Goal: Find contact information: Find contact information

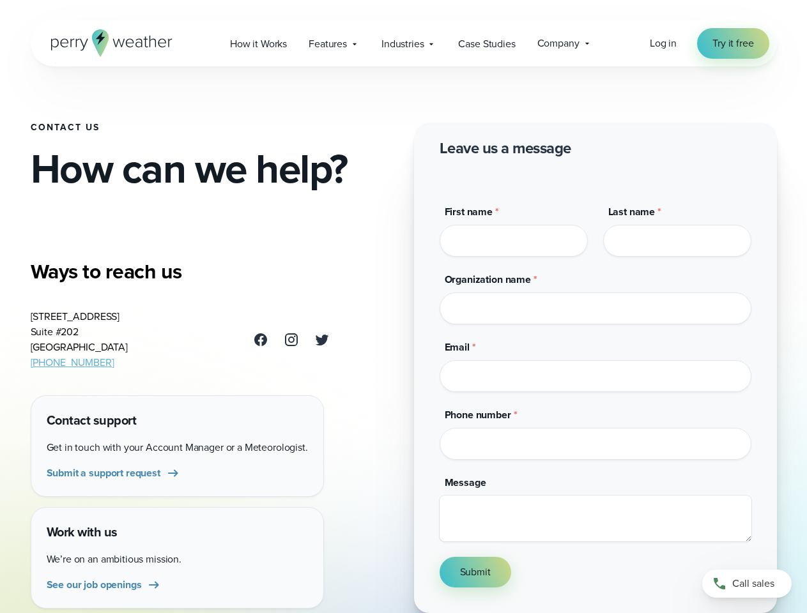
click at [403, 307] on div "Contact Us How can we help? Ways to reach us [STREET_ADDRESS] [PHONE_NUMBER] Co…" at bounding box center [404, 306] width 746 height 613
click at [403, 43] on span "Industries" at bounding box center [402, 43] width 42 height 15
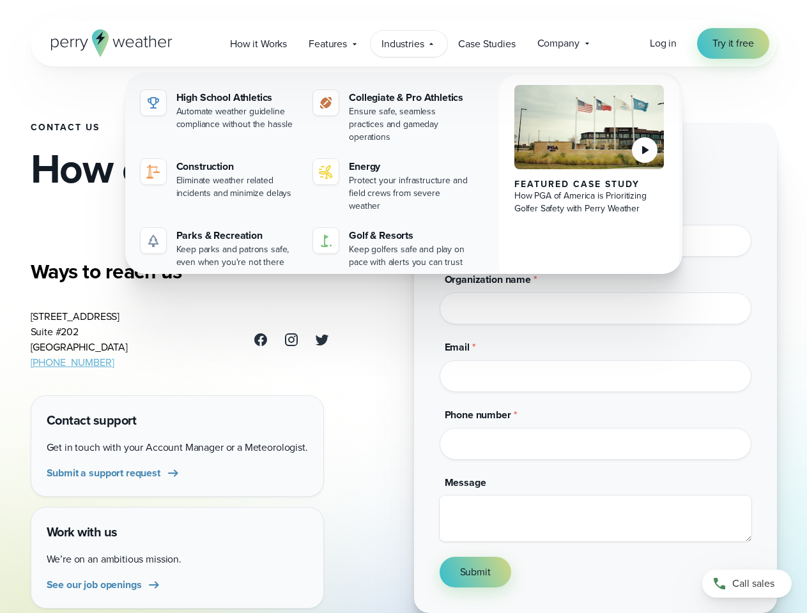
click at [595, 364] on input "Email *" at bounding box center [595, 376] width 312 height 32
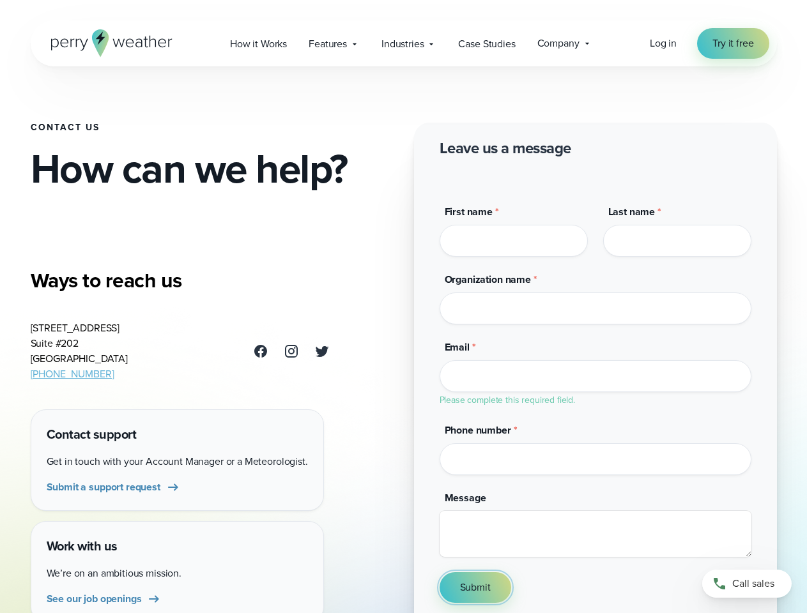
click at [475, 575] on button "Submit" at bounding box center [475, 587] width 72 height 31
